Goal: Task Accomplishment & Management: Manage account settings

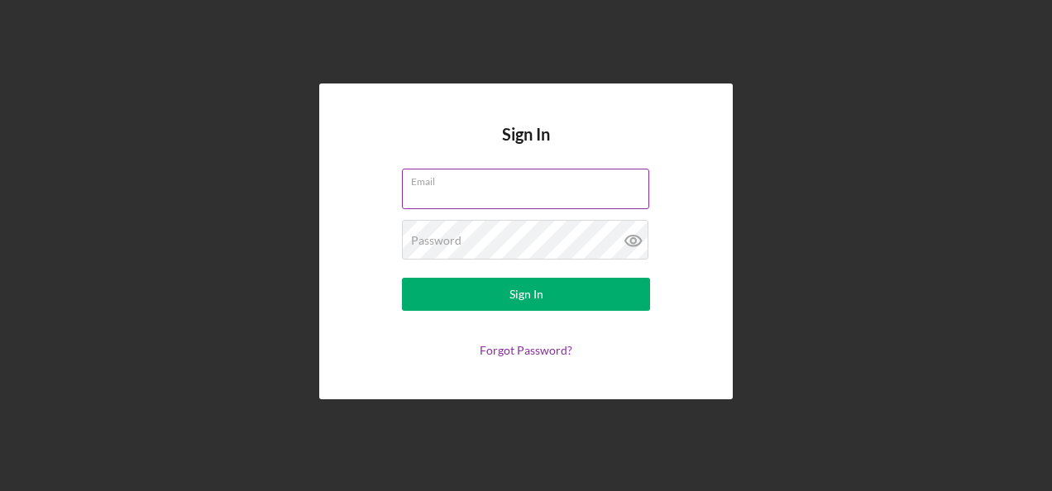
click at [466, 189] on input "Email" at bounding box center [525, 189] width 247 height 40
type input "[PERSON_NAME][EMAIL_ADDRESS][PERSON_NAME][DOMAIN_NAME]"
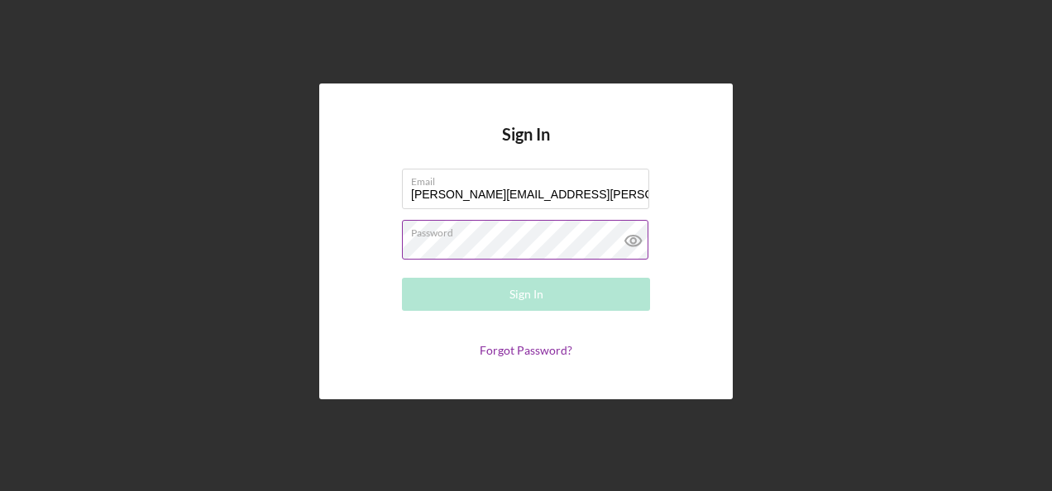
click at [443, 231] on div "Password Required" at bounding box center [526, 240] width 248 height 41
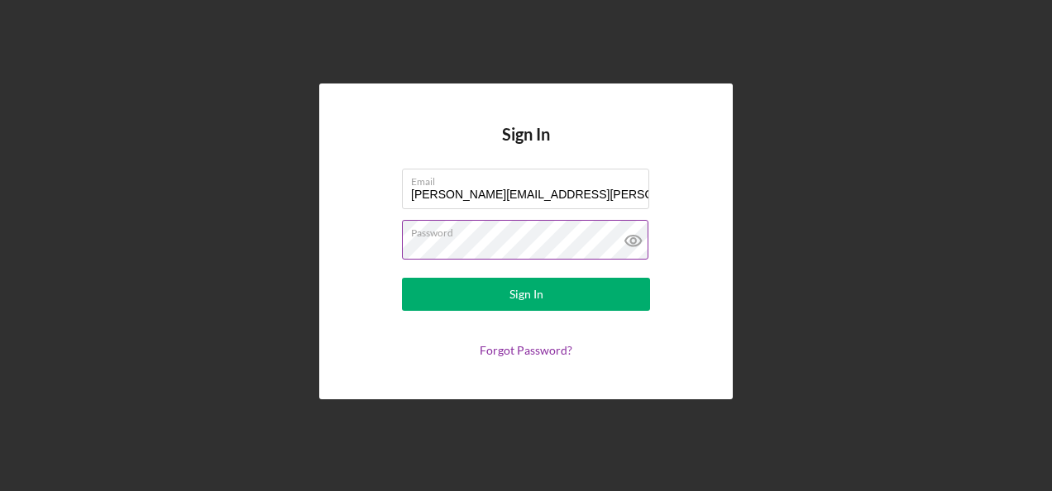
click at [402, 278] on button "Sign In" at bounding box center [526, 294] width 248 height 33
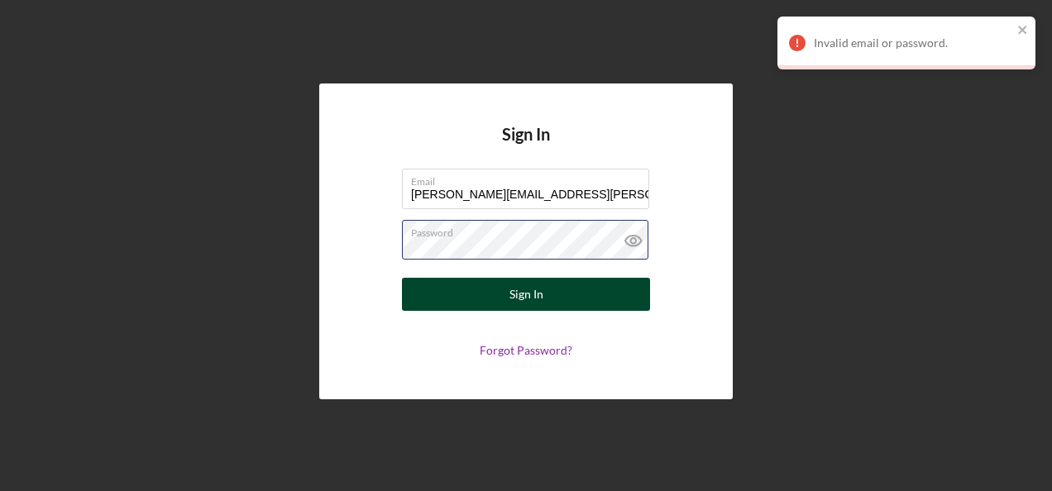
click at [402, 278] on button "Sign In" at bounding box center [526, 294] width 248 height 33
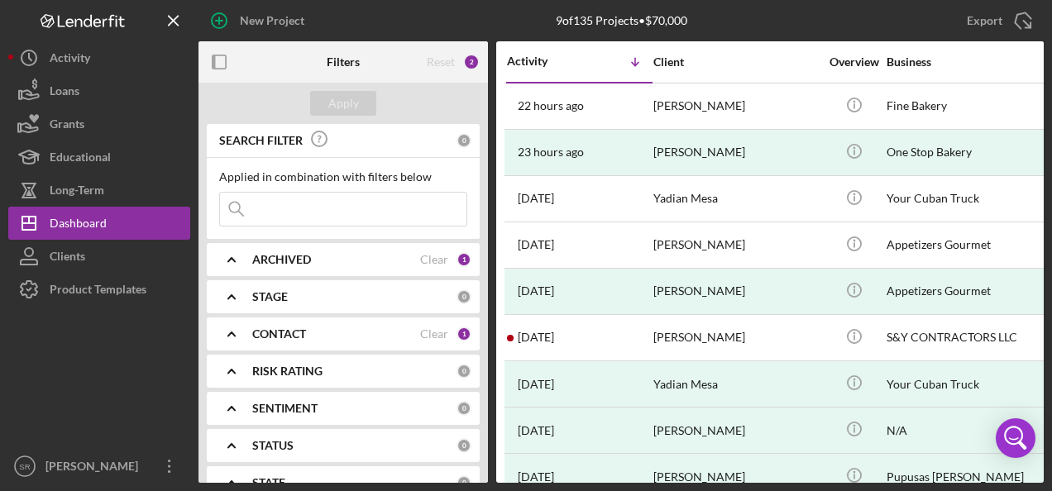
click at [357, 260] on div "ARCHIVED" at bounding box center [336, 259] width 168 height 13
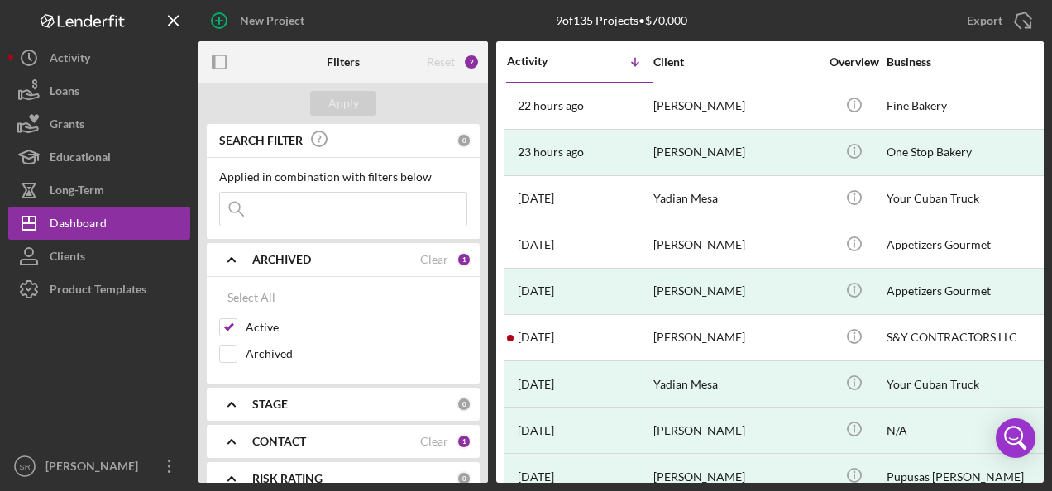
click at [294, 255] on b "ARCHIVED" at bounding box center [281, 259] width 59 height 13
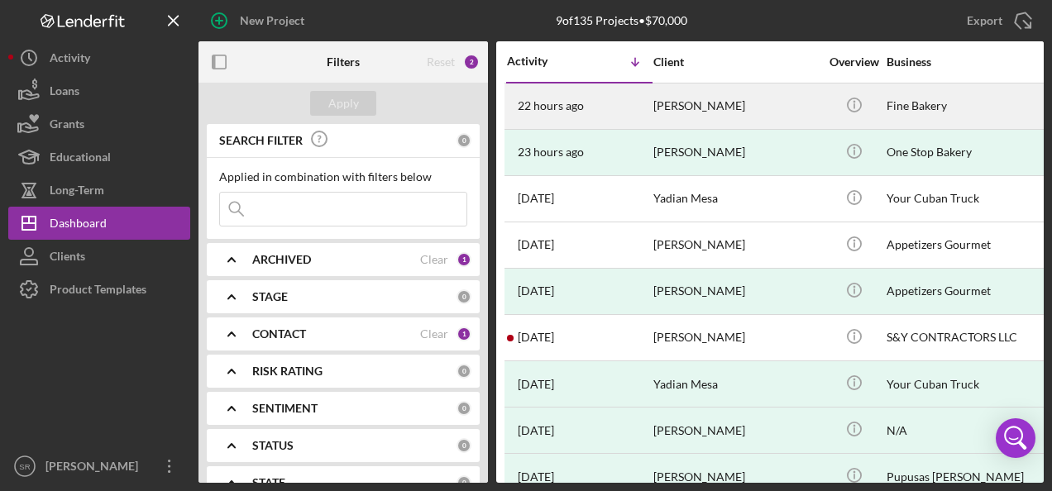
click at [595, 104] on div "22 hours ago [PERSON_NAME]" at bounding box center [579, 106] width 145 height 44
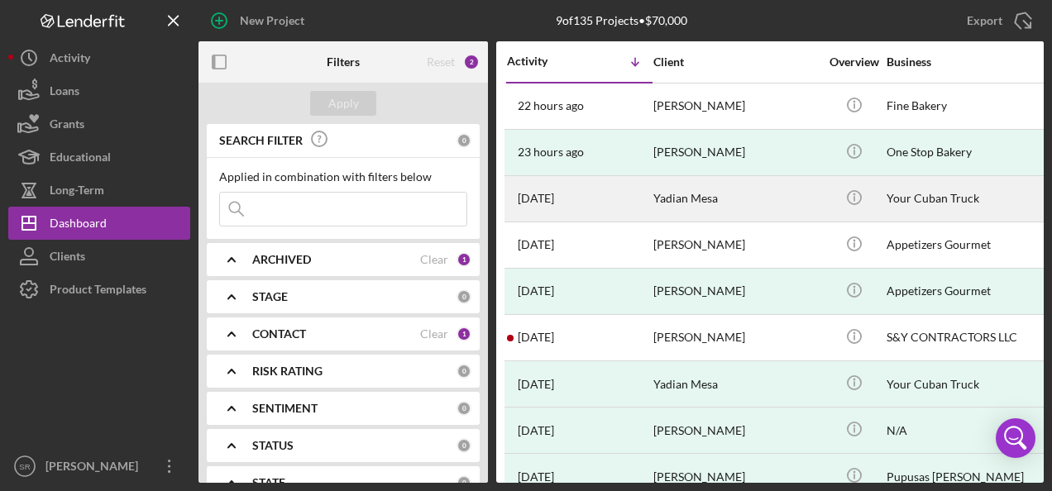
click at [576, 203] on div "[DATE] Yadian Mesa" at bounding box center [579, 199] width 145 height 44
click at [605, 191] on div "[DATE] Yadian Mesa" at bounding box center [579, 199] width 145 height 44
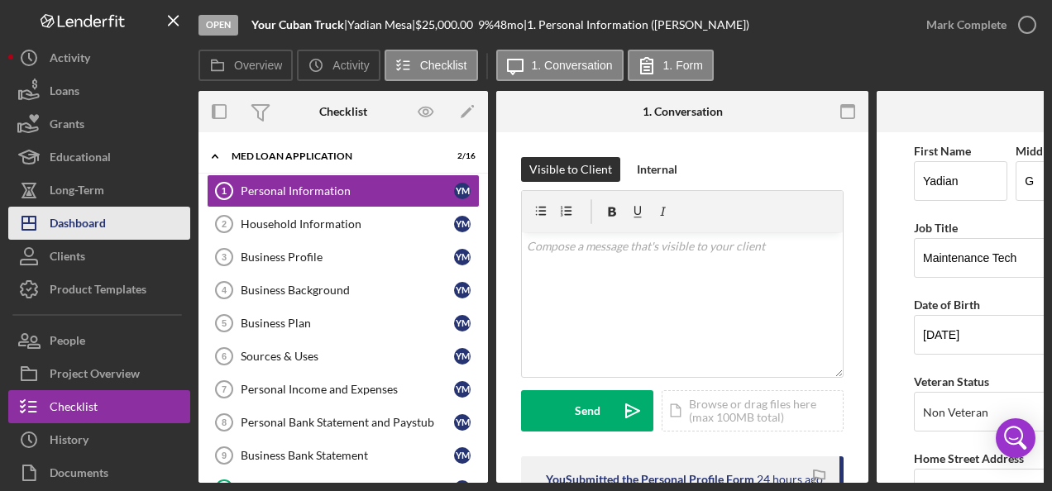
click at [73, 212] on div "Dashboard" at bounding box center [78, 225] width 56 height 37
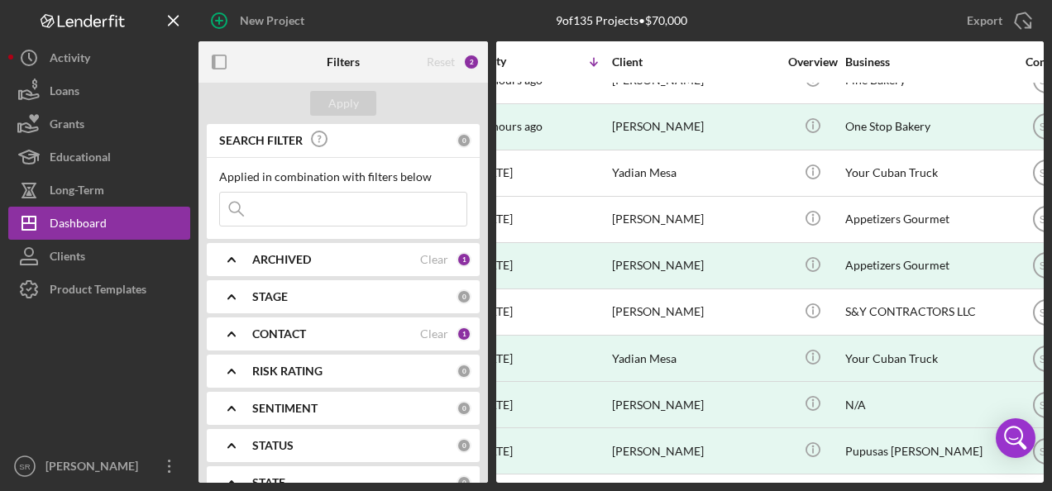
scroll to position [33, 0]
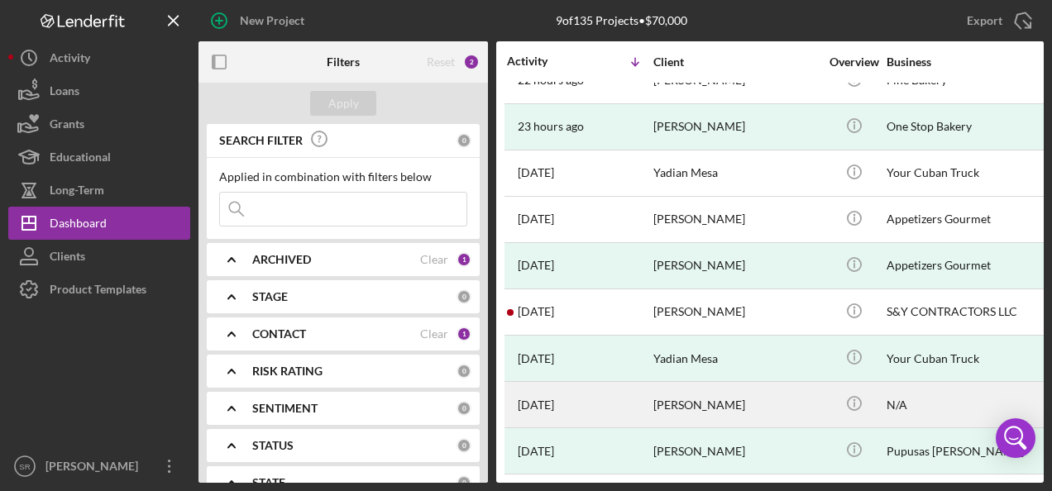
click at [533, 399] on time "[DATE]" at bounding box center [536, 405] width 36 height 13
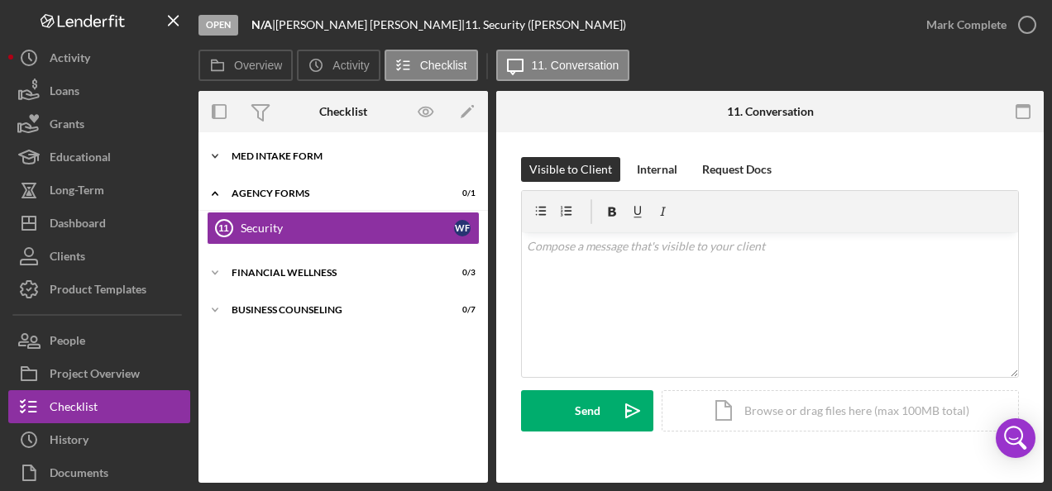
click at [286, 153] on div "MED Intake Form" at bounding box center [350, 156] width 236 height 10
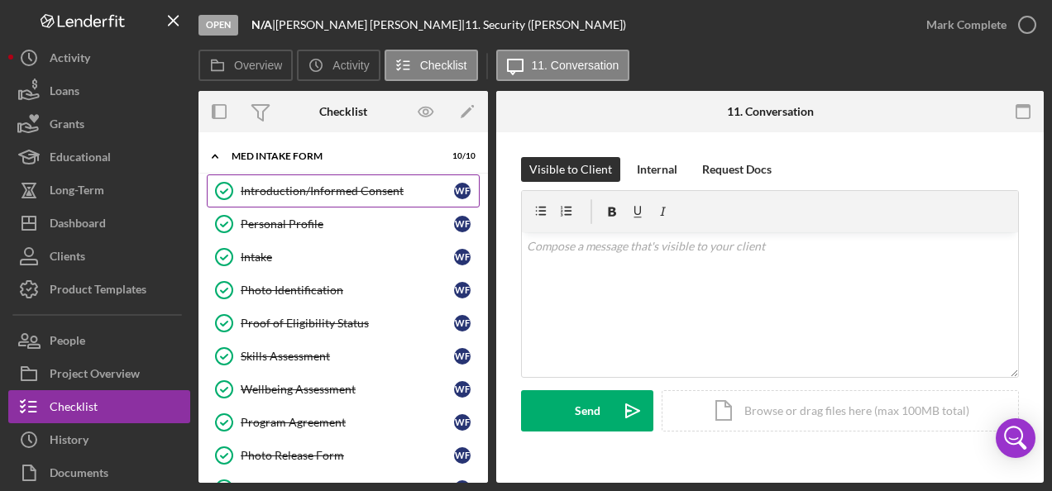
click at [284, 194] on div "Introduction/Informed Consent" at bounding box center [347, 190] width 213 height 13
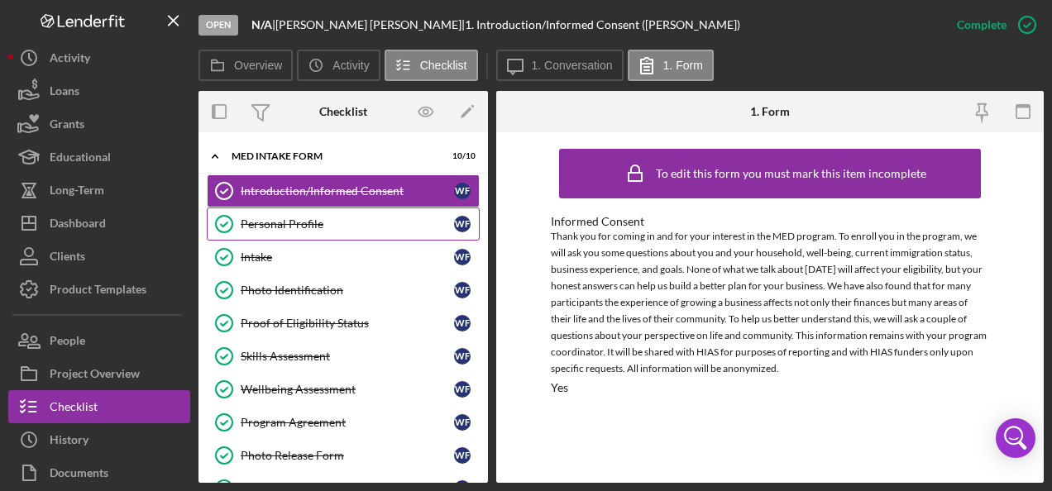
click at [301, 223] on div "Personal Profile" at bounding box center [347, 223] width 213 height 13
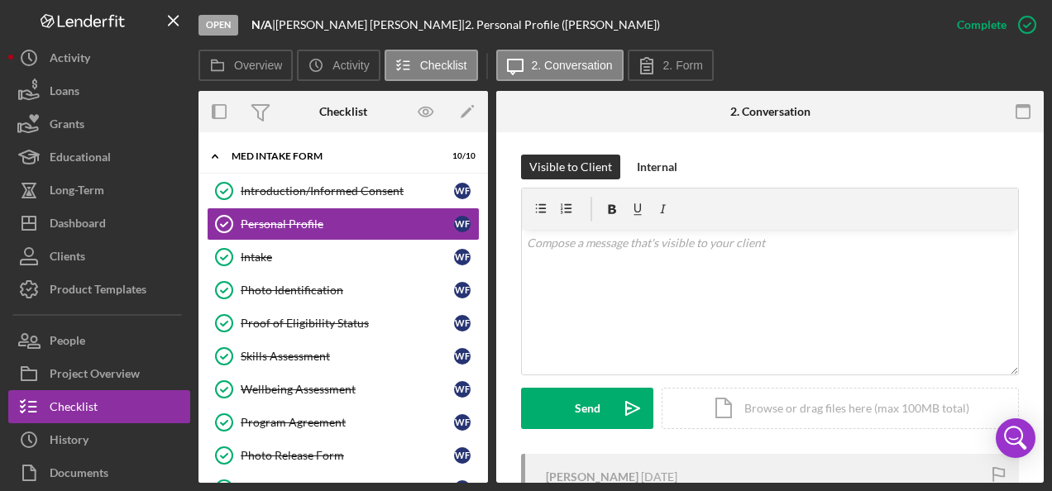
scroll to position [83, 0]
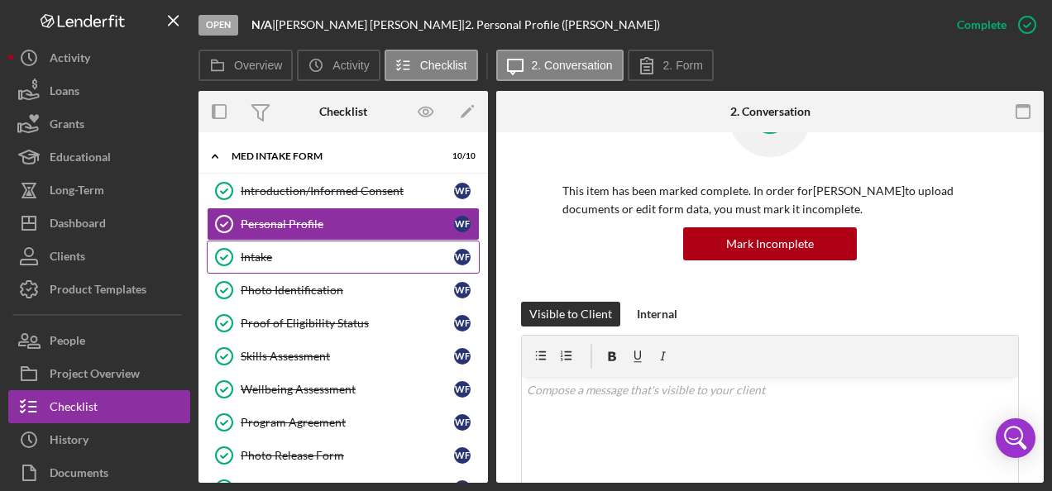
click at [256, 251] on div "Intake" at bounding box center [347, 257] width 213 height 13
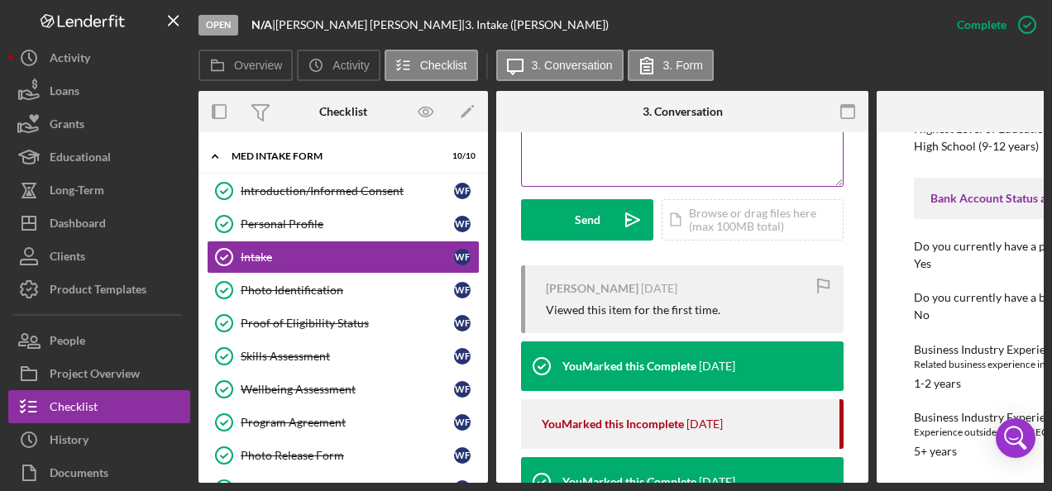
scroll to position [331, 0]
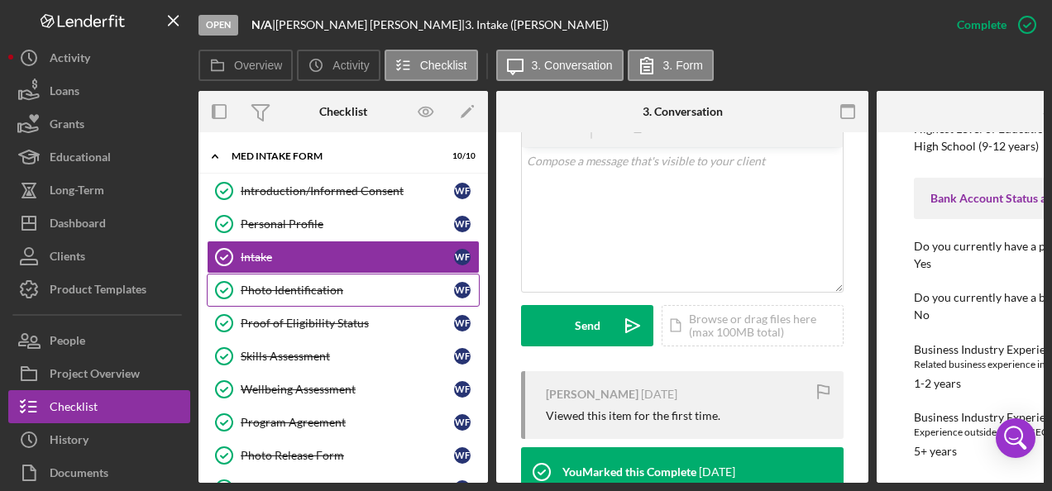
click at [263, 286] on div "Photo Identification" at bounding box center [347, 290] width 213 height 13
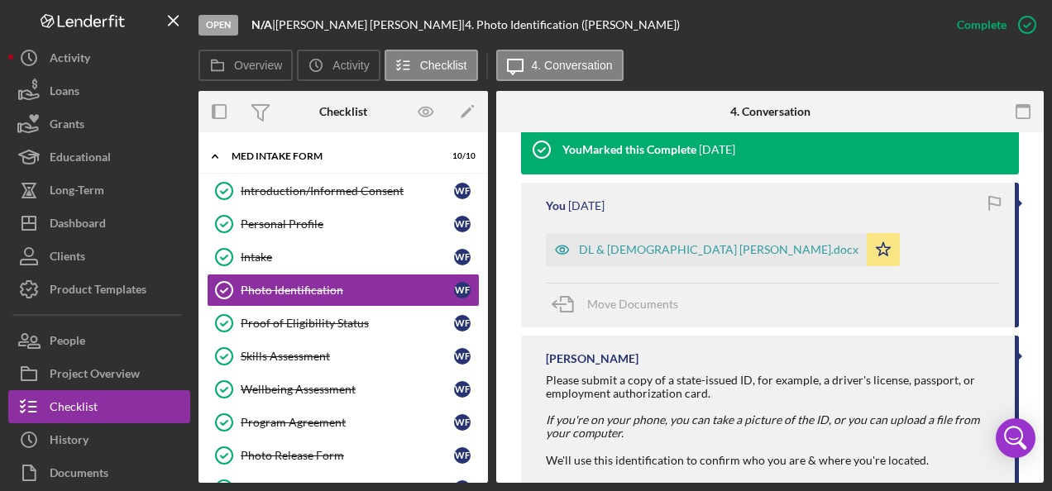
scroll to position [595, 0]
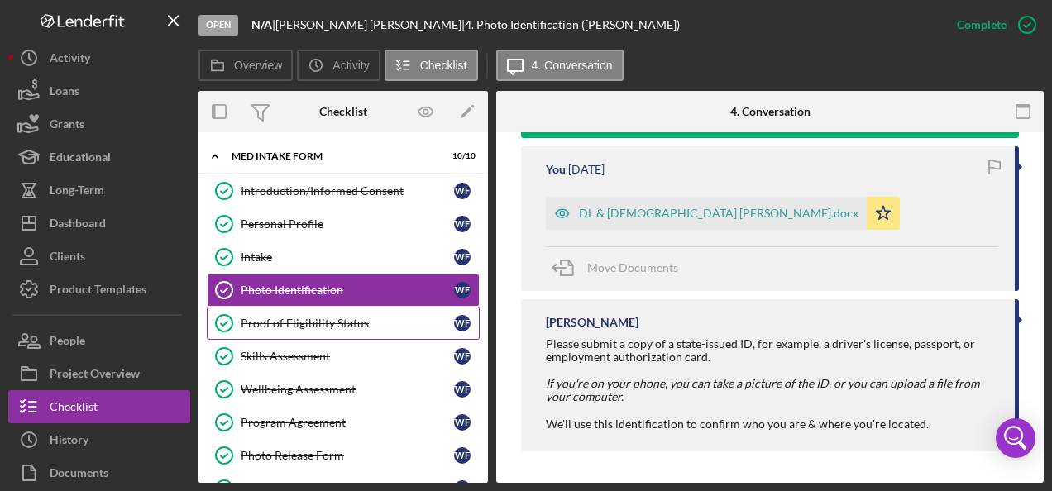
click at [258, 324] on div "Proof of Eligibility Status" at bounding box center [347, 323] width 213 height 13
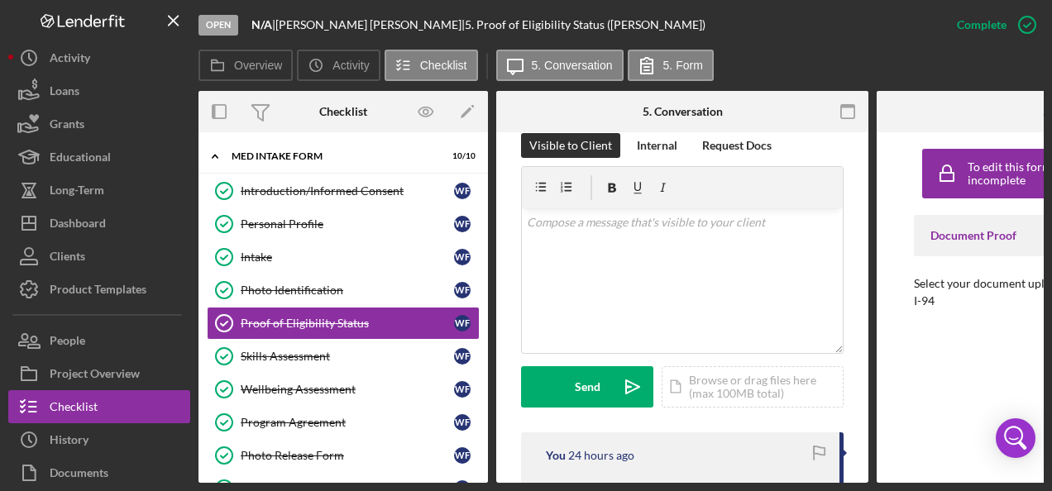
scroll to position [579, 0]
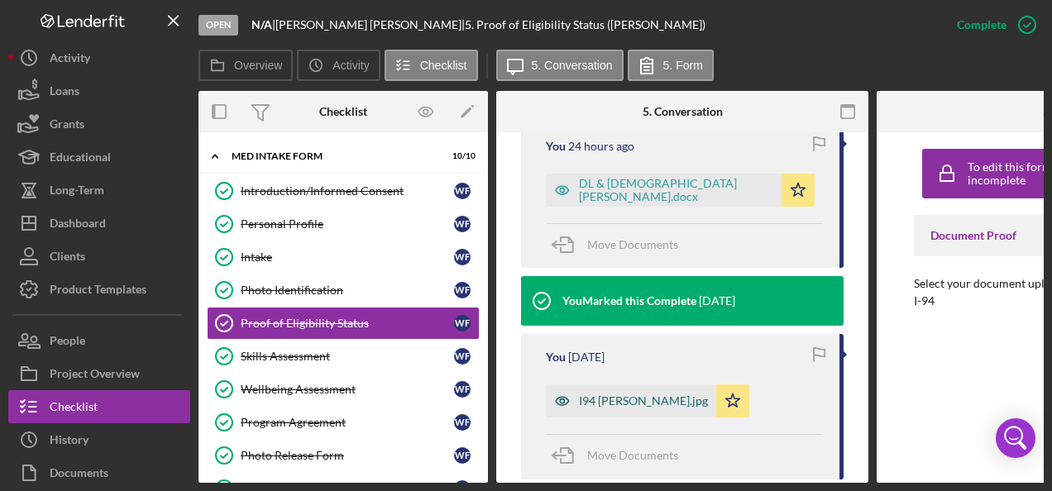
click at [615, 402] on div "I94 [PERSON_NAME].jpg" at bounding box center [643, 400] width 129 height 13
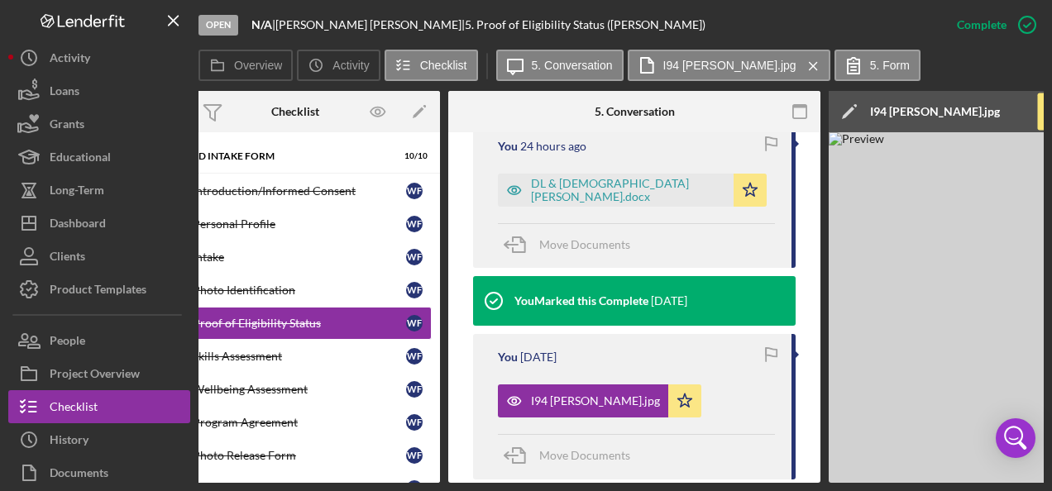
scroll to position [0, 0]
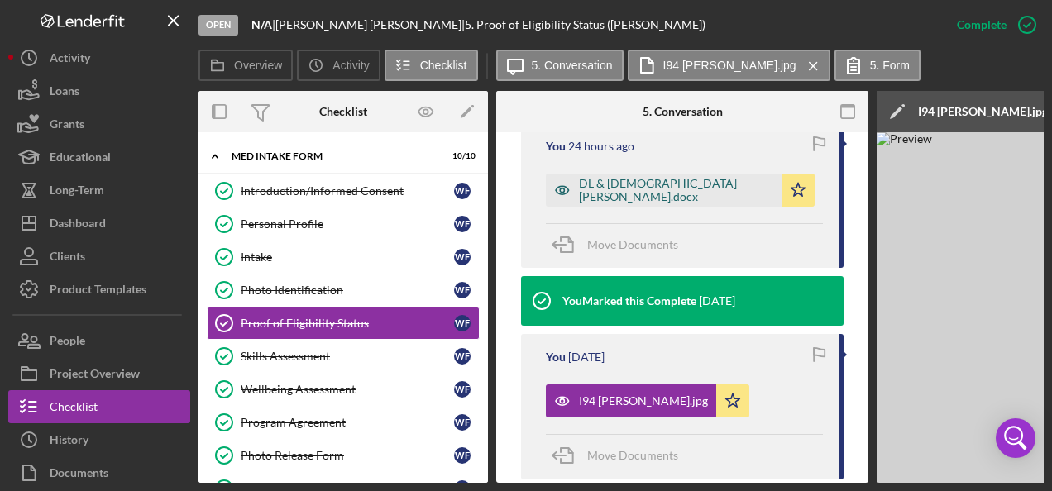
click at [582, 187] on div "DL & [DEMOGRAPHIC_DATA] [PERSON_NAME].docx" at bounding box center [676, 190] width 194 height 26
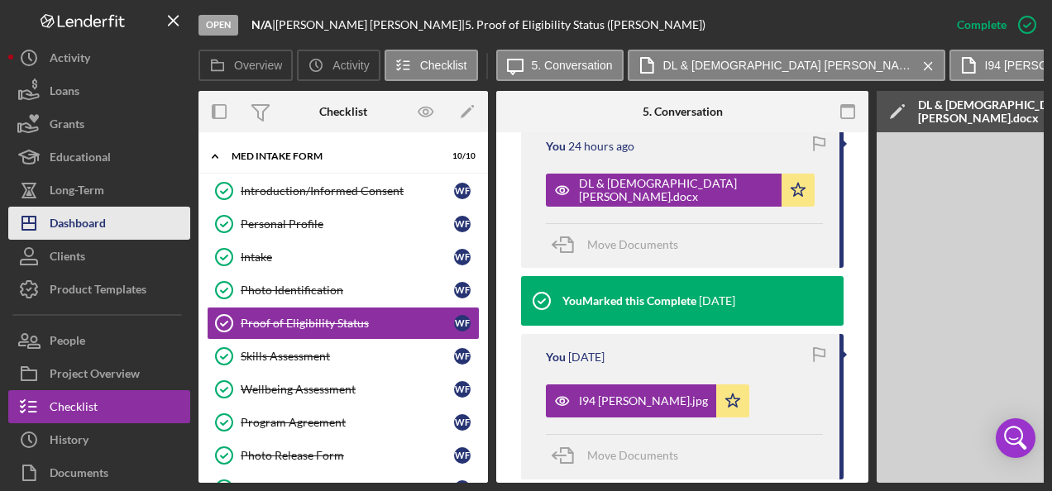
click at [60, 225] on div "Dashboard" at bounding box center [78, 225] width 56 height 37
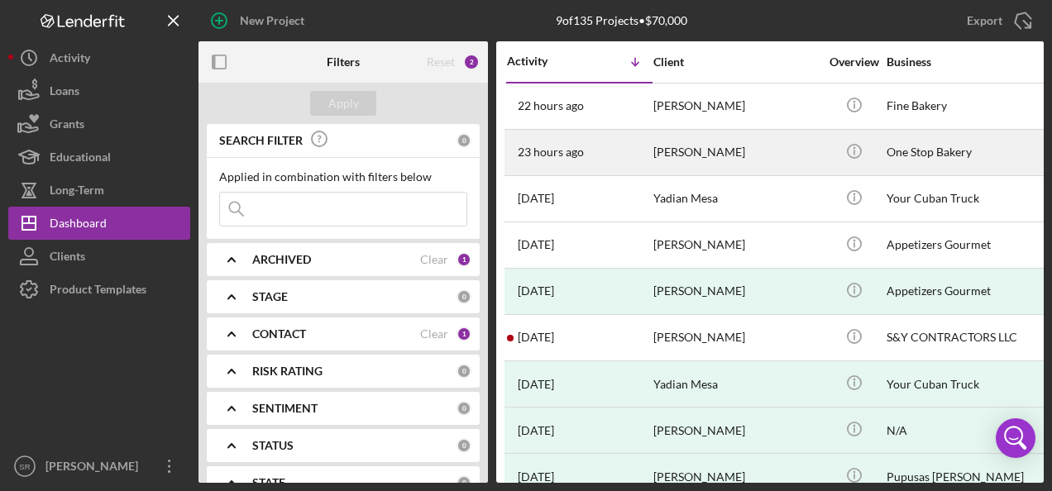
click at [508, 146] on div "23 hours ago [PERSON_NAME]" at bounding box center [545, 152] width 77 height 13
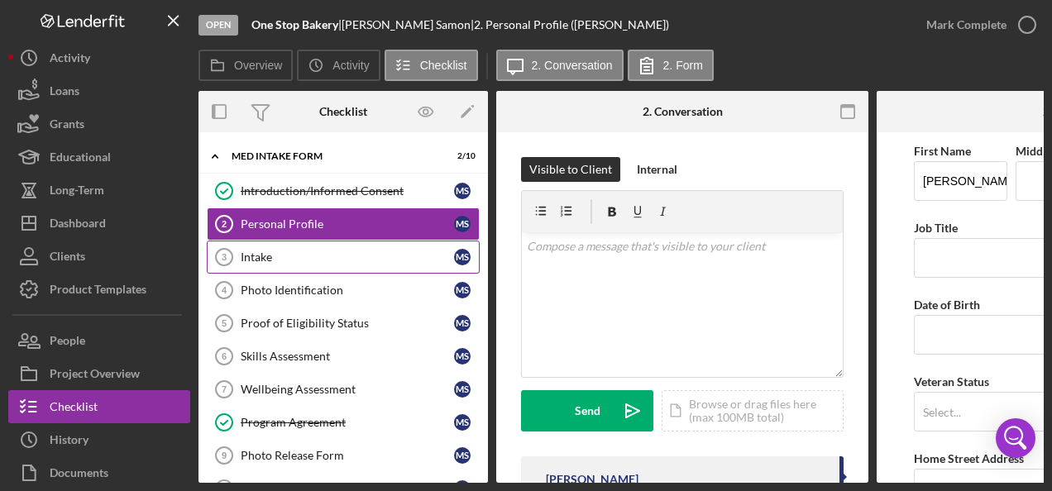
click at [278, 252] on div "Intake" at bounding box center [347, 257] width 213 height 13
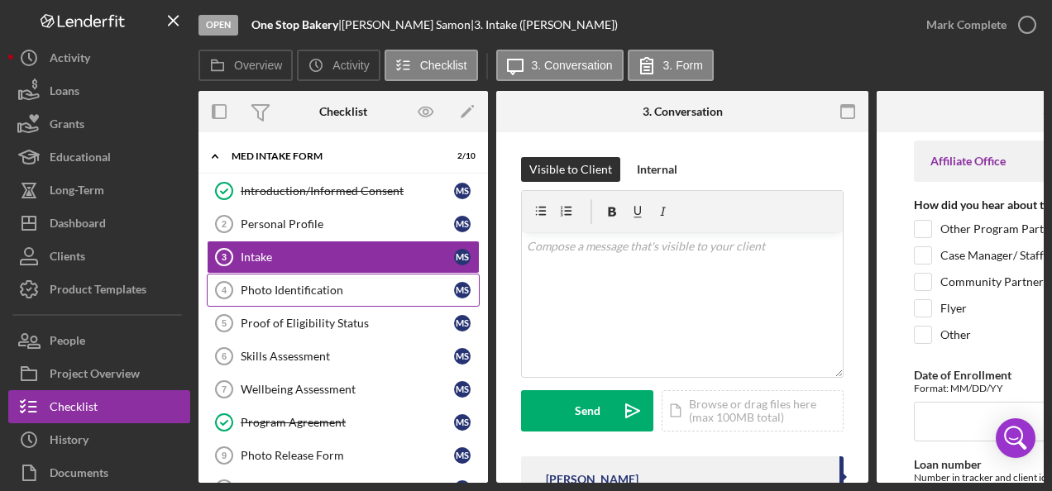
click at [281, 278] on link "Photo Identification 4 Photo Identification M S" at bounding box center [343, 290] width 273 height 33
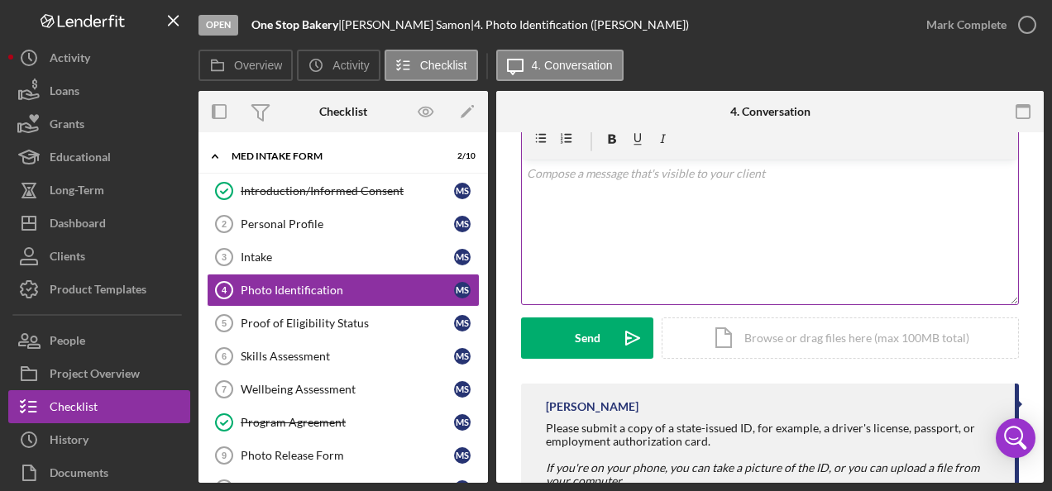
scroll to position [158, 0]
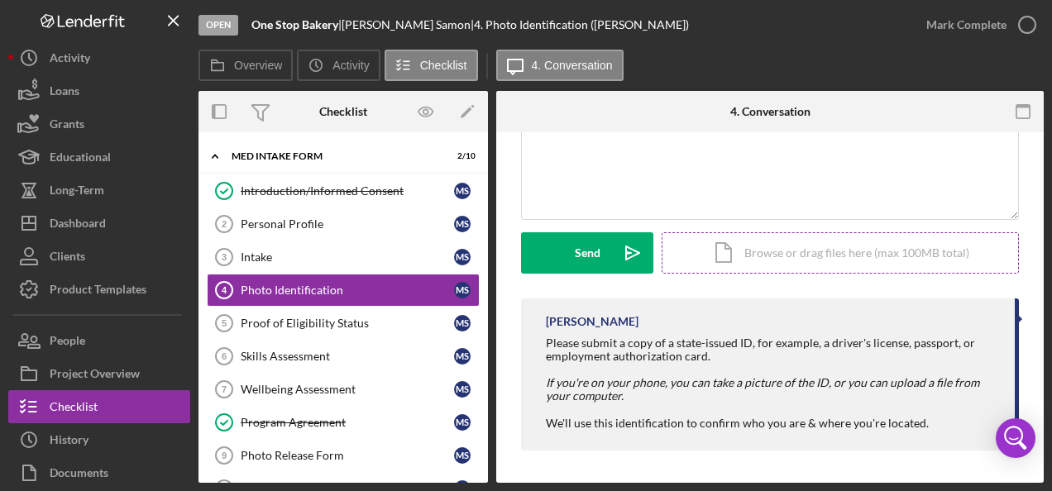
click at [778, 242] on div "Icon/Document Browse or drag files here (max 100MB total) Tap to choose files o…" at bounding box center [840, 252] width 357 height 41
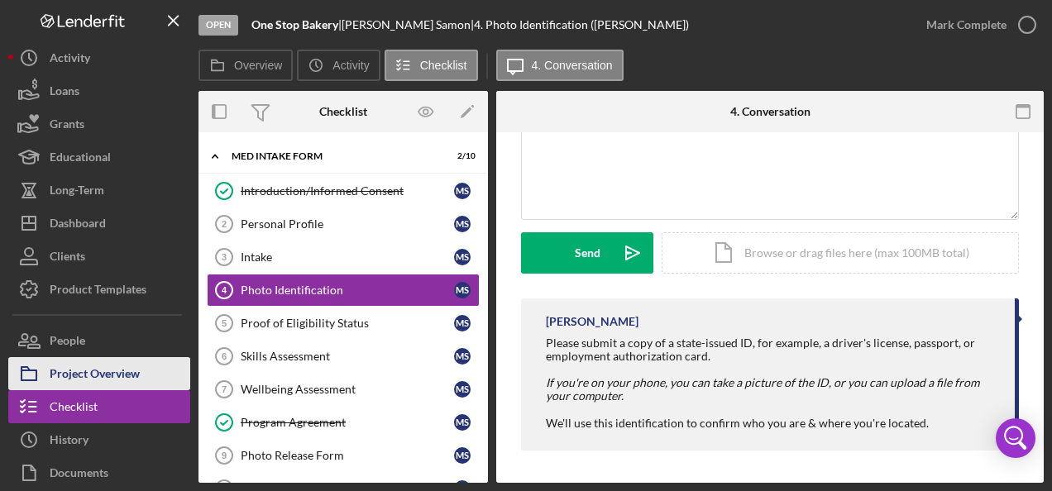
scroll to position [73, 0]
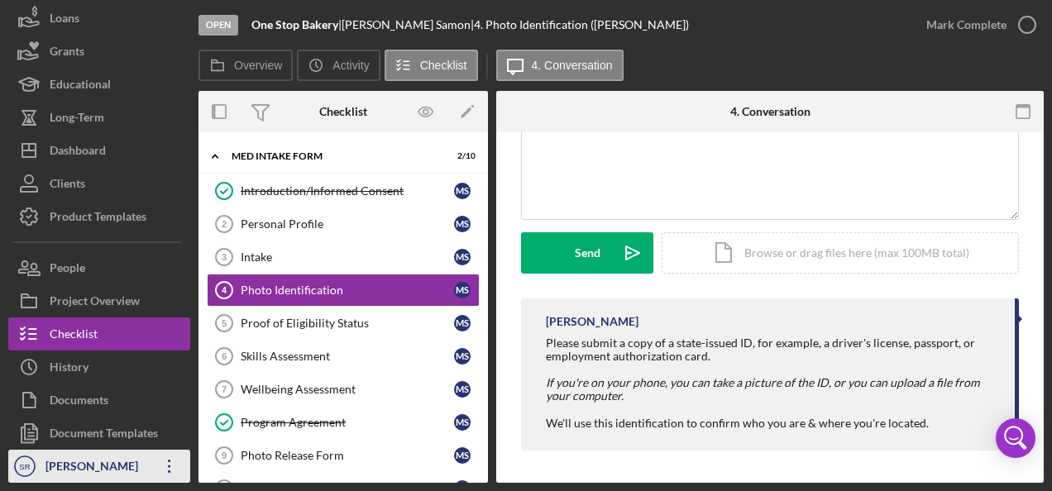
click at [144, 466] on div "[PERSON_NAME]" at bounding box center [95, 468] width 108 height 37
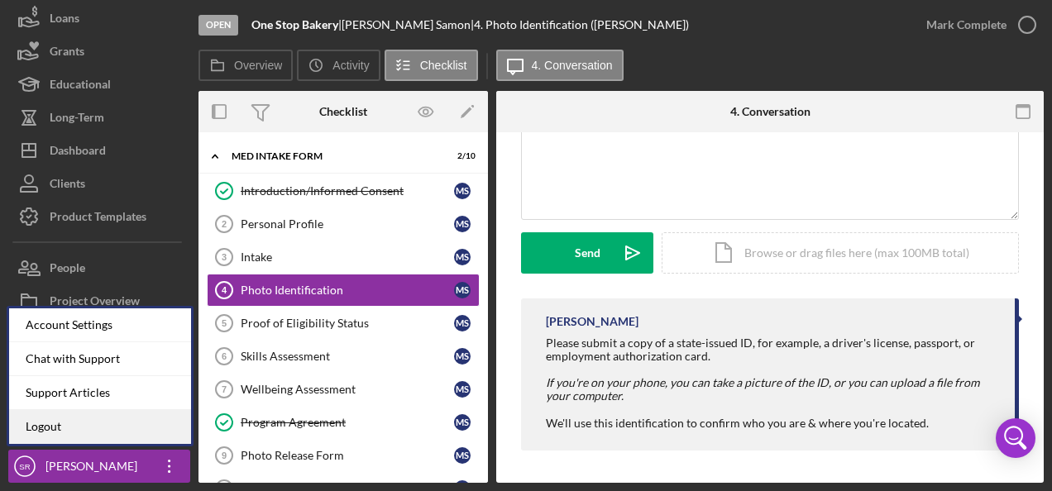
click at [86, 420] on link "Logout" at bounding box center [100, 427] width 182 height 34
